Goal: Task Accomplishment & Management: Use online tool/utility

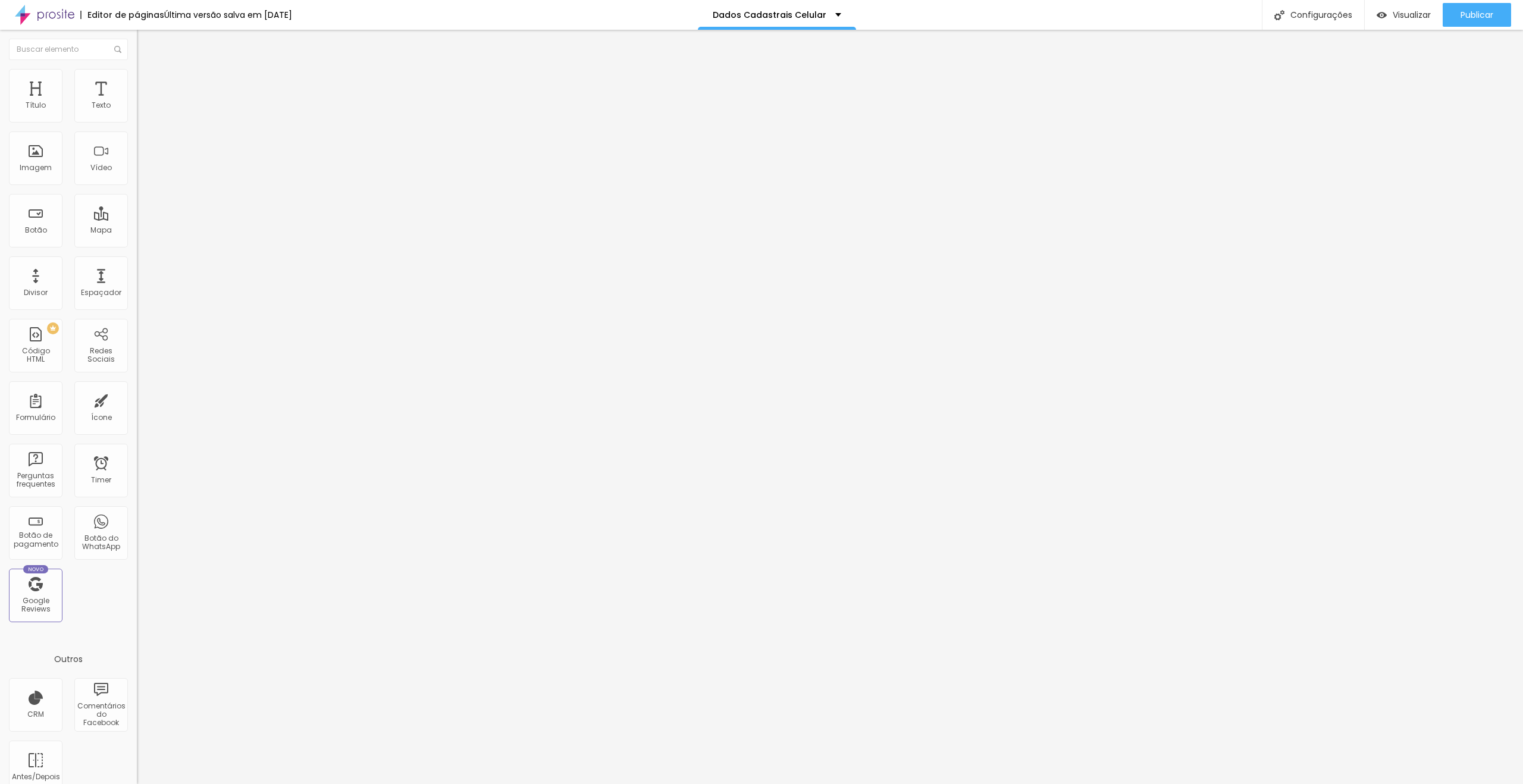
click at [137, 120] on img at bounding box center [140, 123] width 7 height 7
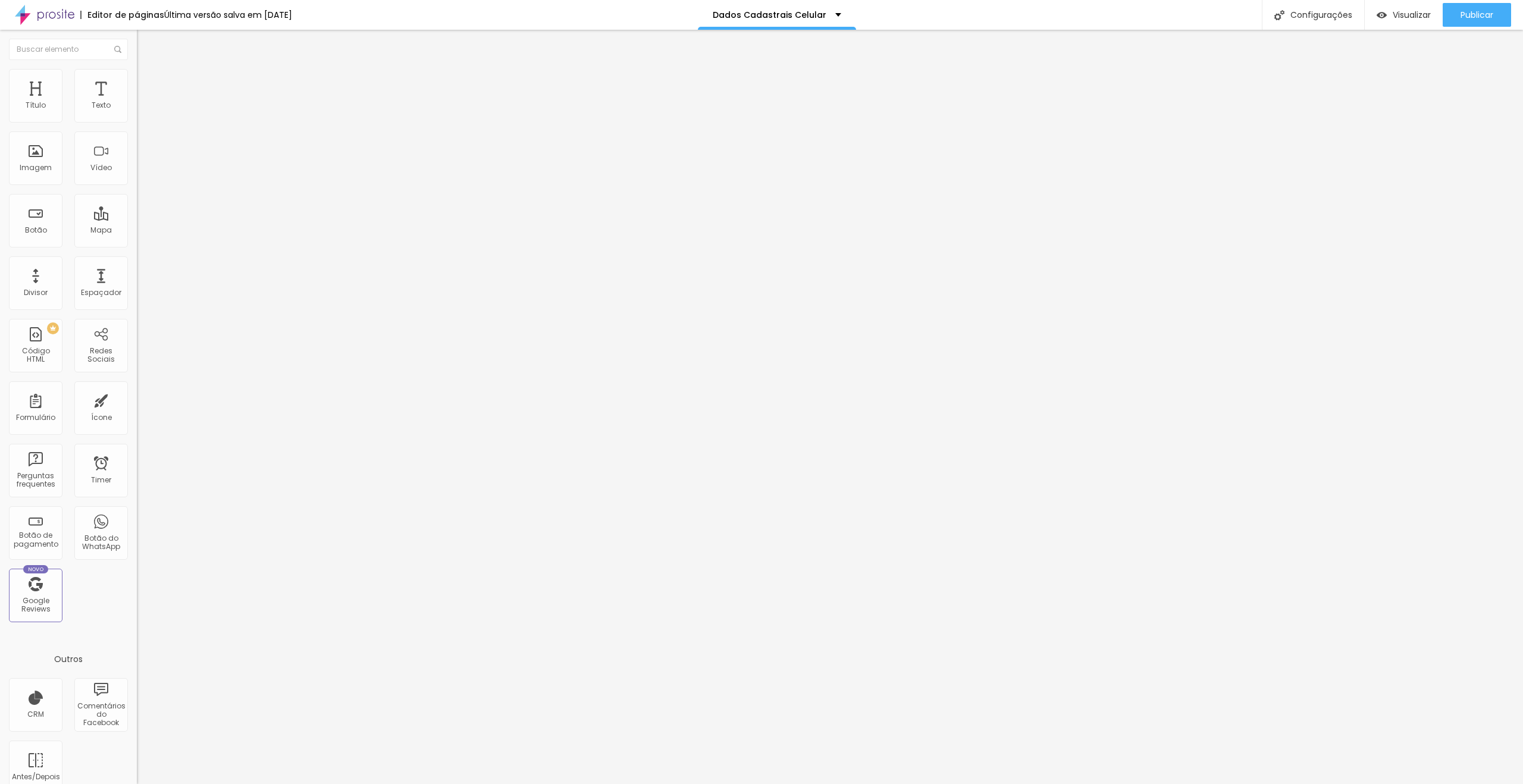
type input "[DATE]"
drag, startPoint x: 579, startPoint y: 532, endPoint x: 579, endPoint y: 501, distance: 31.0
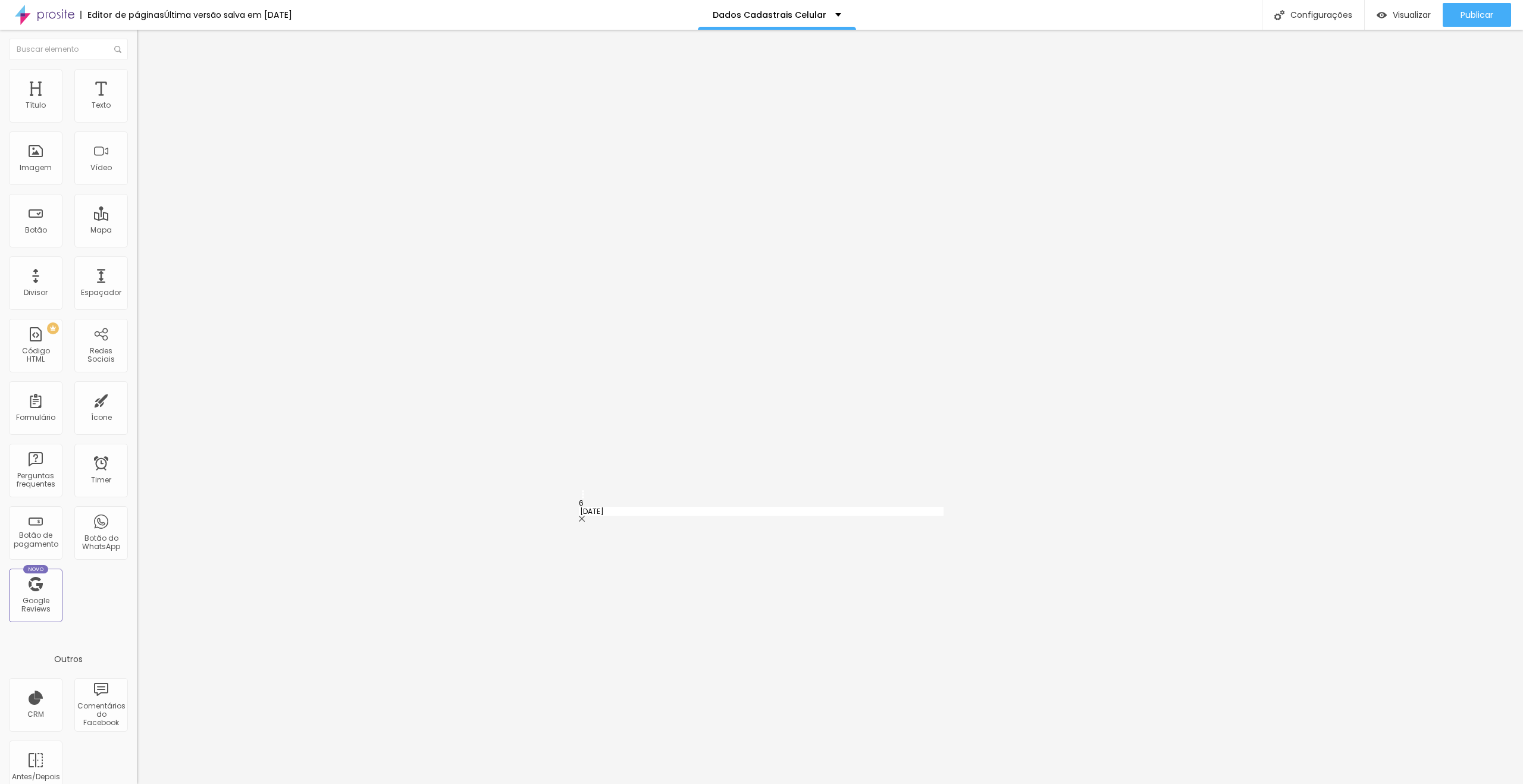
type input "[DATE]"
type input "Outro"
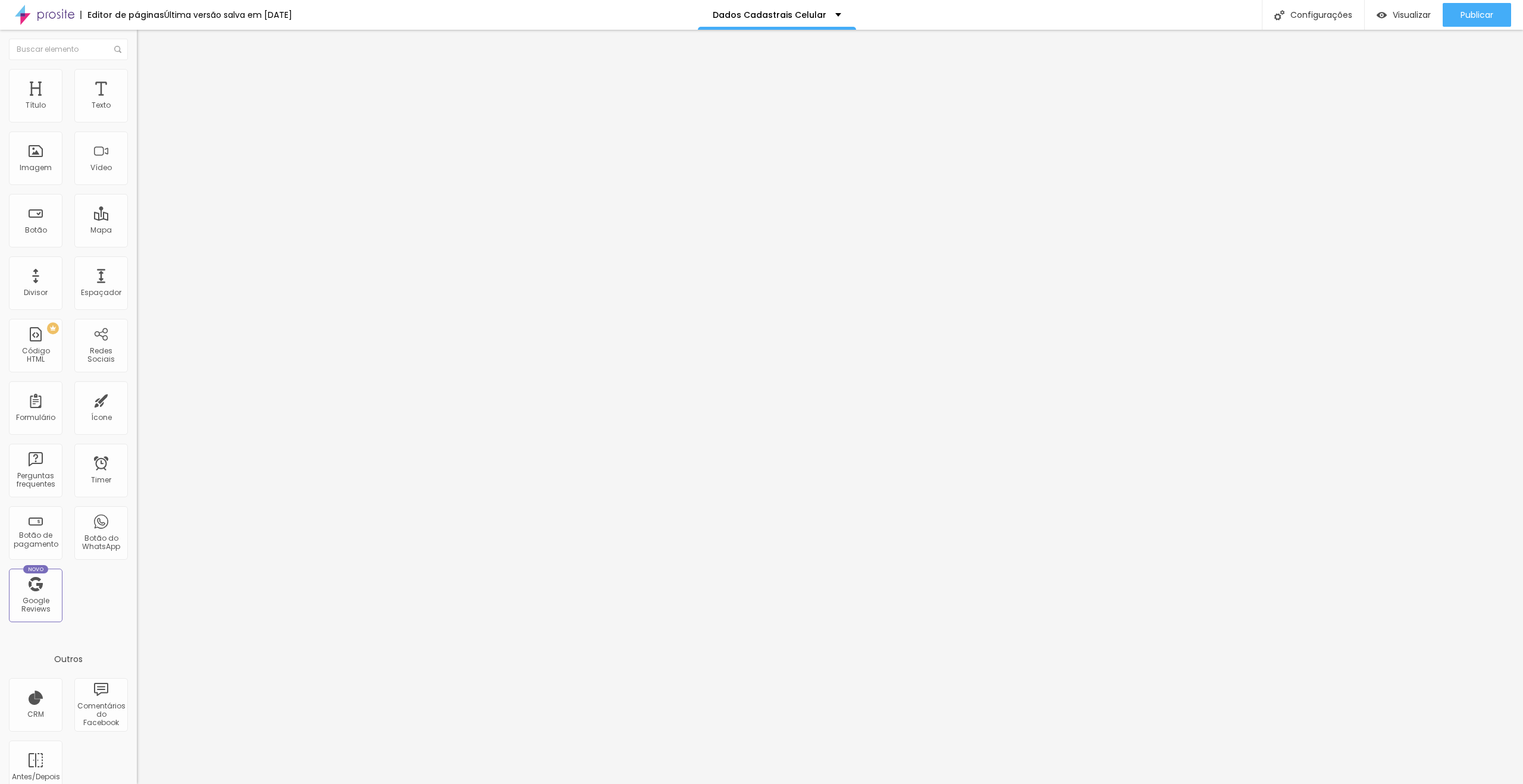
type input "[DATE]"
type input "Outro"
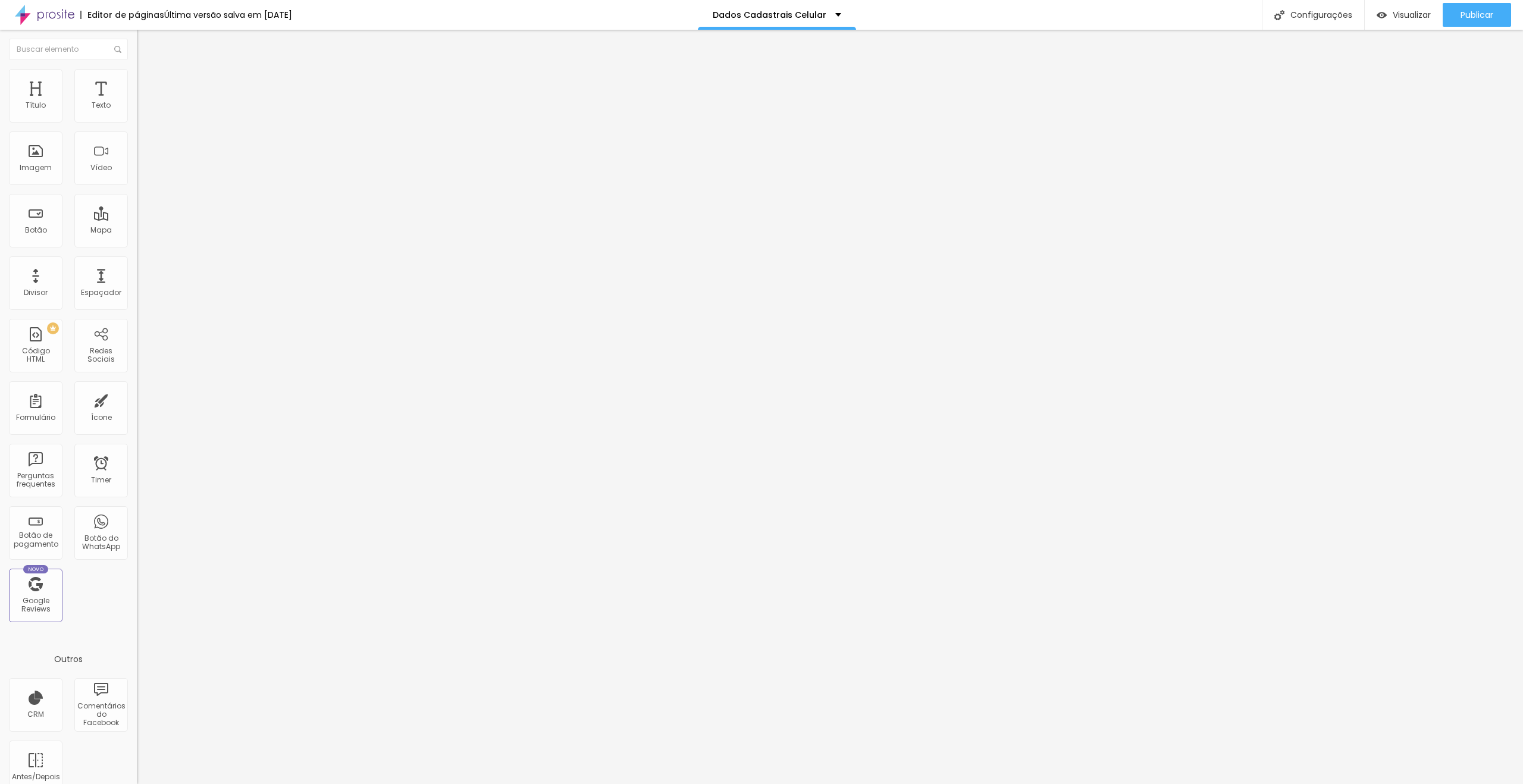
type input "[DATE]"
type input "Outro"
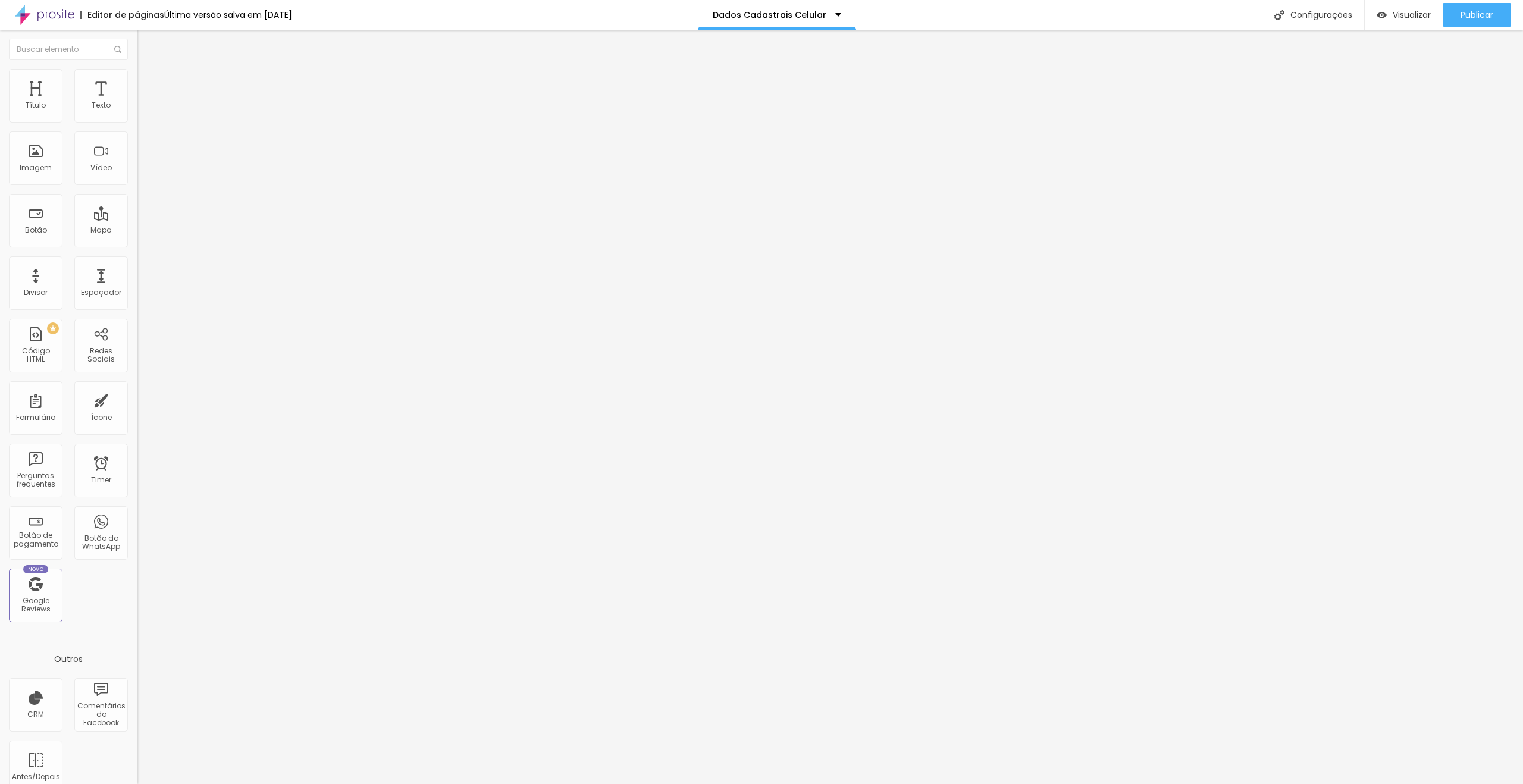
click at [137, 120] on img at bounding box center [140, 123] width 7 height 7
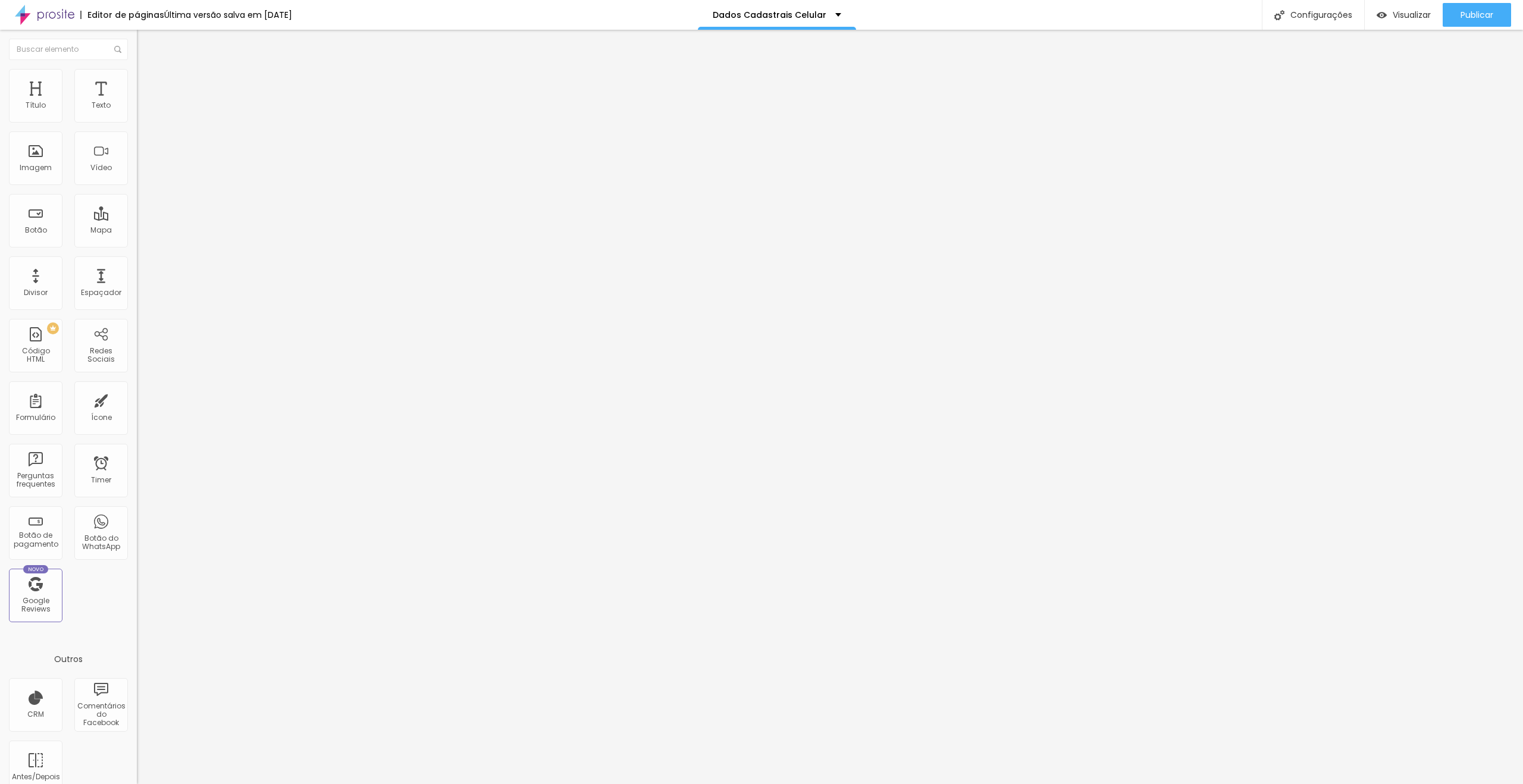
click at [960, 783] on div at bounding box center [762, 795] width 1523 height 11
click at [137, 120] on img at bounding box center [140, 123] width 7 height 7
click at [961, 783] on div at bounding box center [762, 795] width 1523 height 11
click at [137, 120] on img at bounding box center [140, 123] width 7 height 7
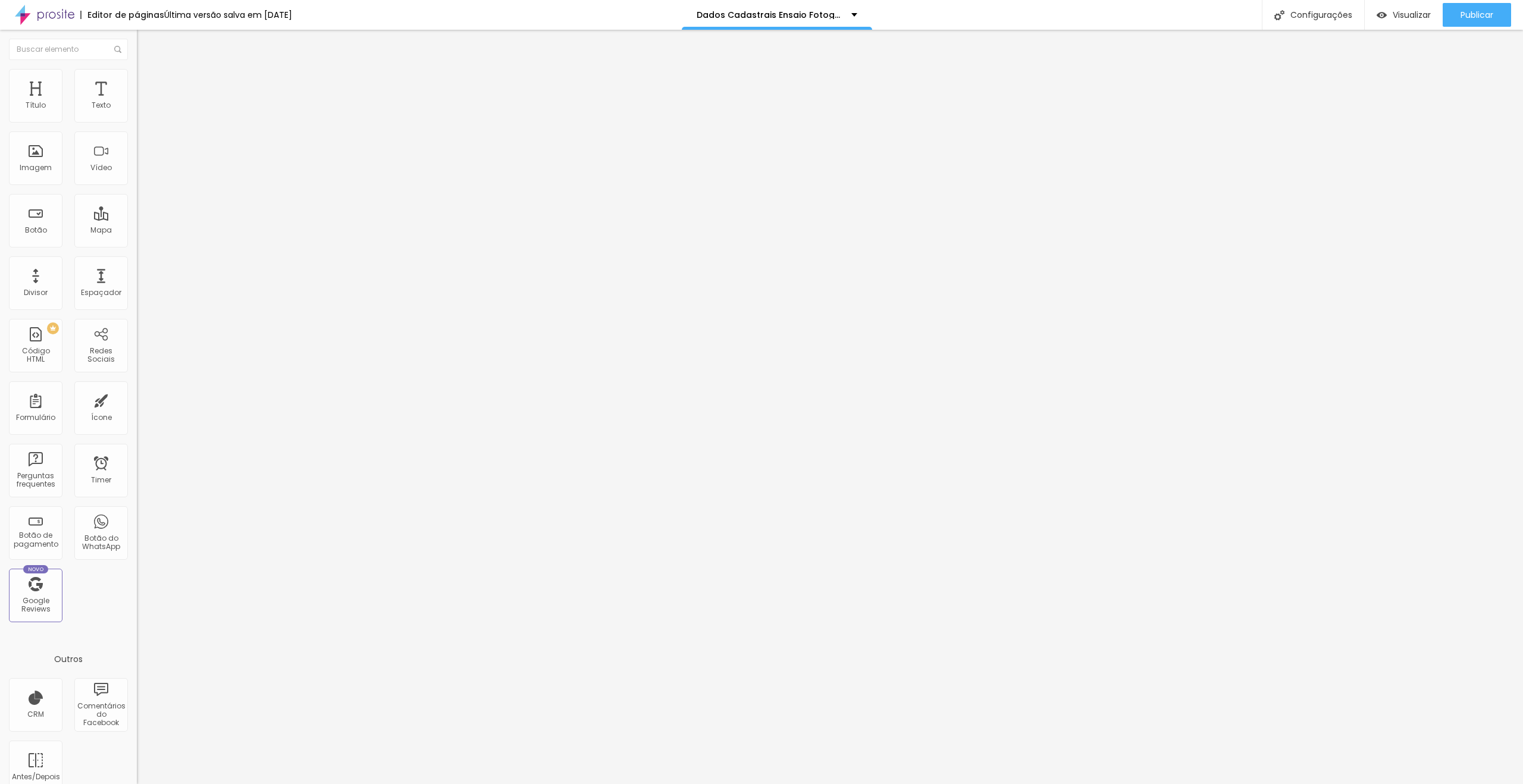
scroll to position [247, 0]
click at [960, 783] on div at bounding box center [762, 795] width 1523 height 11
